Goal: Information Seeking & Learning: Learn about a topic

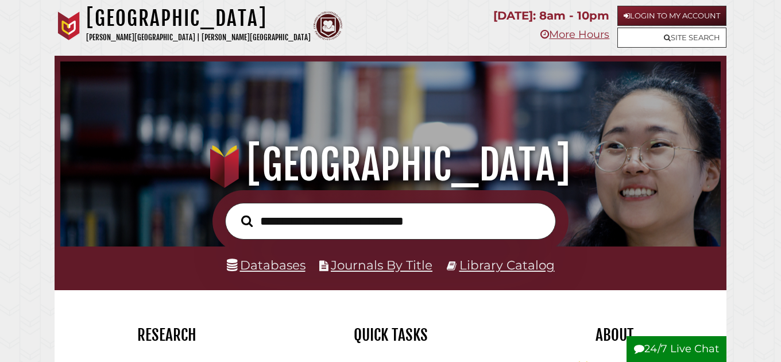
scroll to position [218, 654]
click at [259, 268] on link "Databases" at bounding box center [266, 264] width 79 height 15
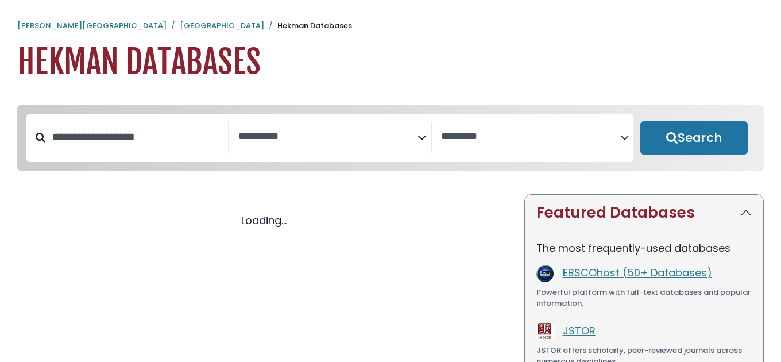
select select "Database Subject Filter"
select select "Database Vendors Filter"
select select "Database Subject Filter"
select select "Database Vendors Filter"
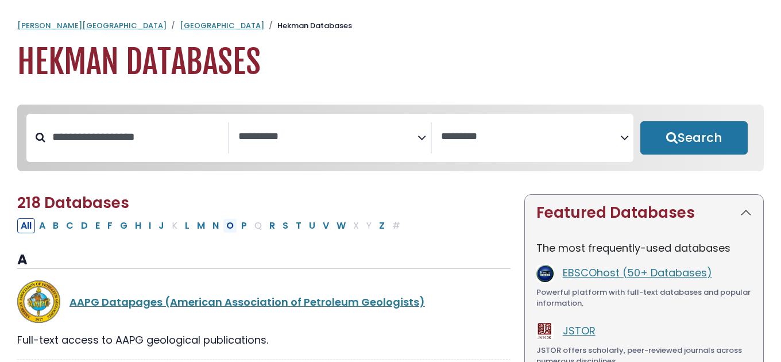
click at [230, 229] on button "O" at bounding box center [230, 225] width 14 height 15
select select "Database Subject Filter"
select select "Database Vendors Filter"
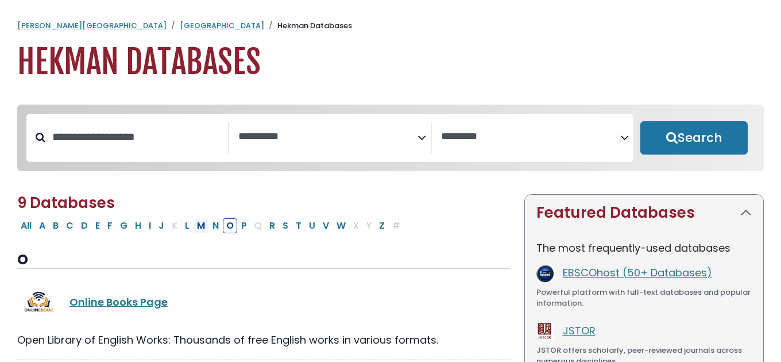
click at [200, 229] on button "M" at bounding box center [200, 225] width 15 height 15
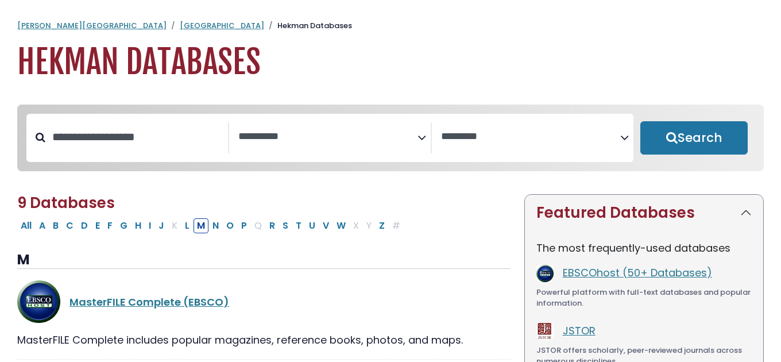
select select "Database Subject Filter"
select select "Database Vendors Filter"
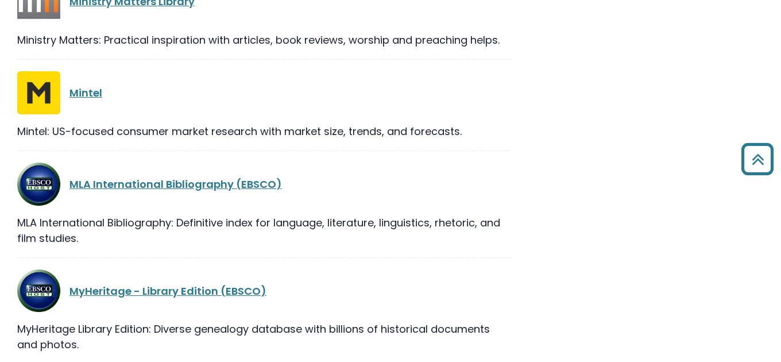
scroll to position [809, 0]
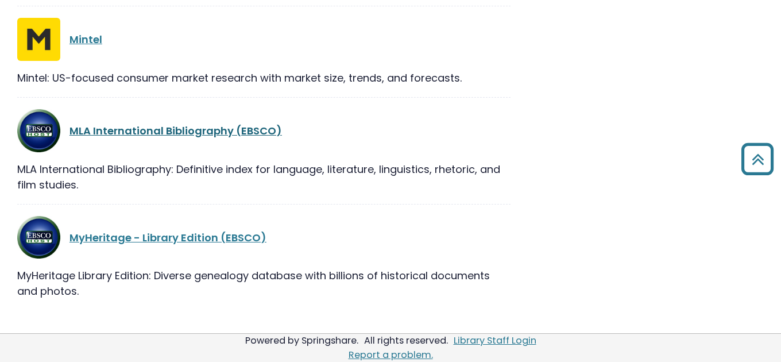
click at [178, 133] on link "MLA International Bibliography (EBSCO)" at bounding box center [175, 130] width 212 height 14
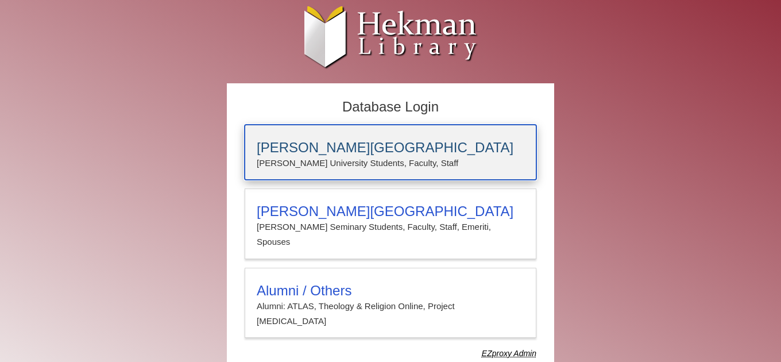
click at [359, 160] on p "Calvin University Students, Faculty, Staff" at bounding box center [390, 163] width 267 height 15
